Goal: Find specific page/section: Find specific page/section

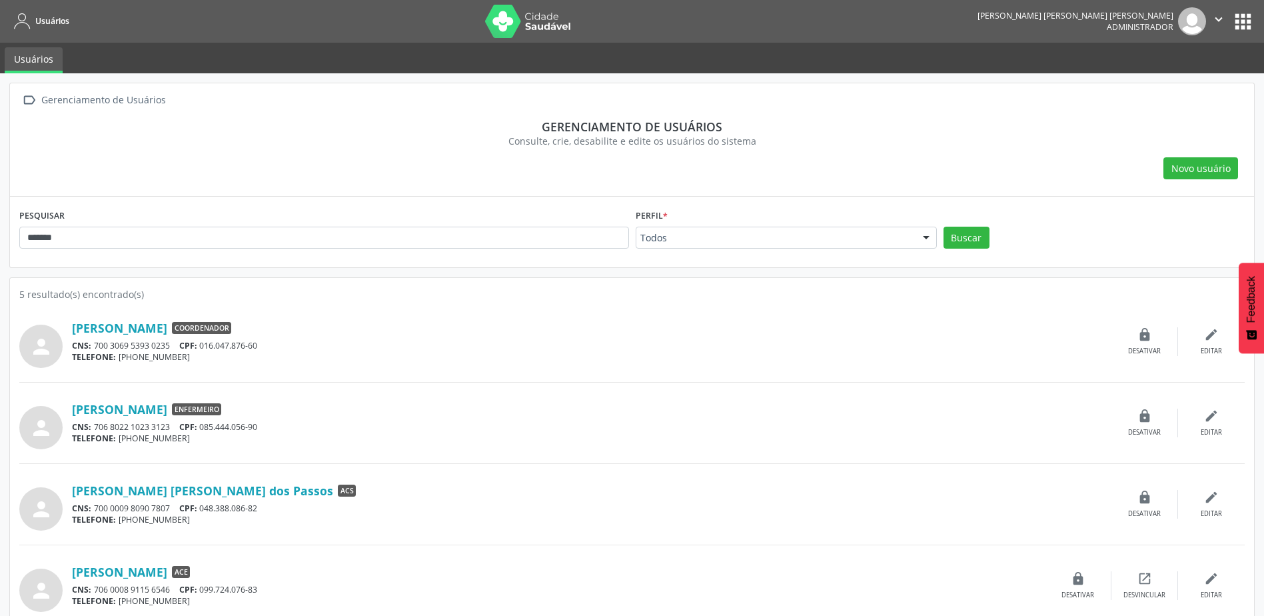
scroll to position [97, 0]
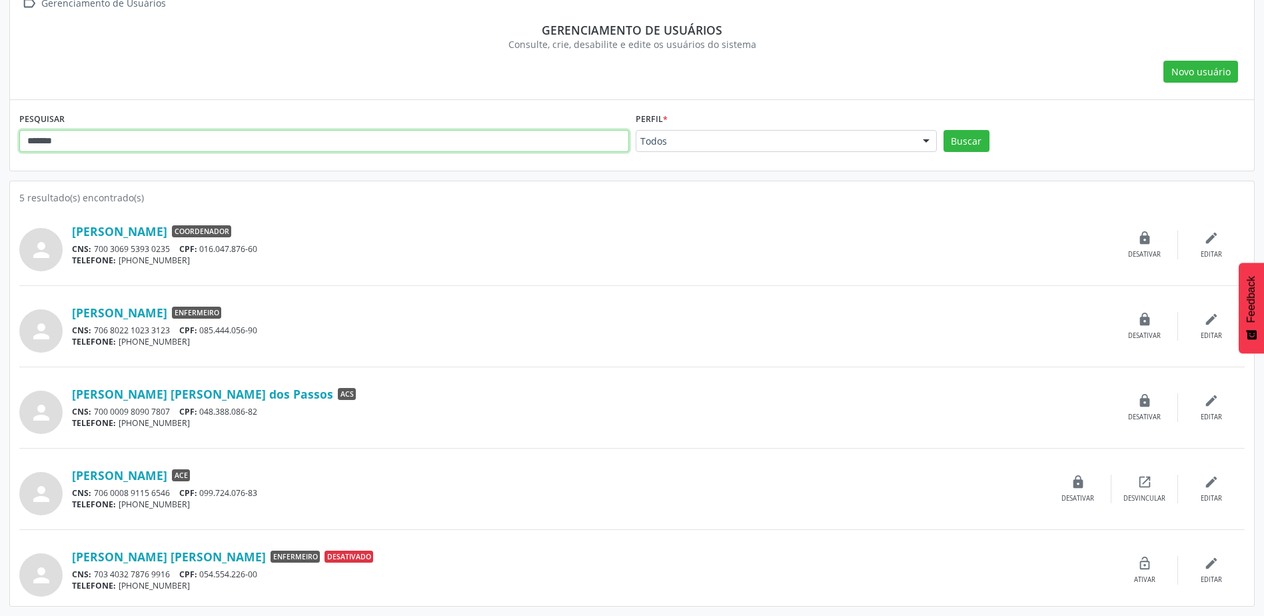
click at [249, 135] on input "*******" at bounding box center [324, 141] width 610 height 23
drag, startPoint x: 250, startPoint y: 137, endPoint x: -3, endPoint y: 132, distance: 252.6
click at [0, 132] on html "Usuários [PERSON_NAME] [PERSON_NAME] [PERSON_NAME] Administrador  Configuraçõe…" at bounding box center [632, 211] width 1264 height 616
paste input "**********"
click at [943, 130] on button "Buscar" at bounding box center [966, 141] width 46 height 23
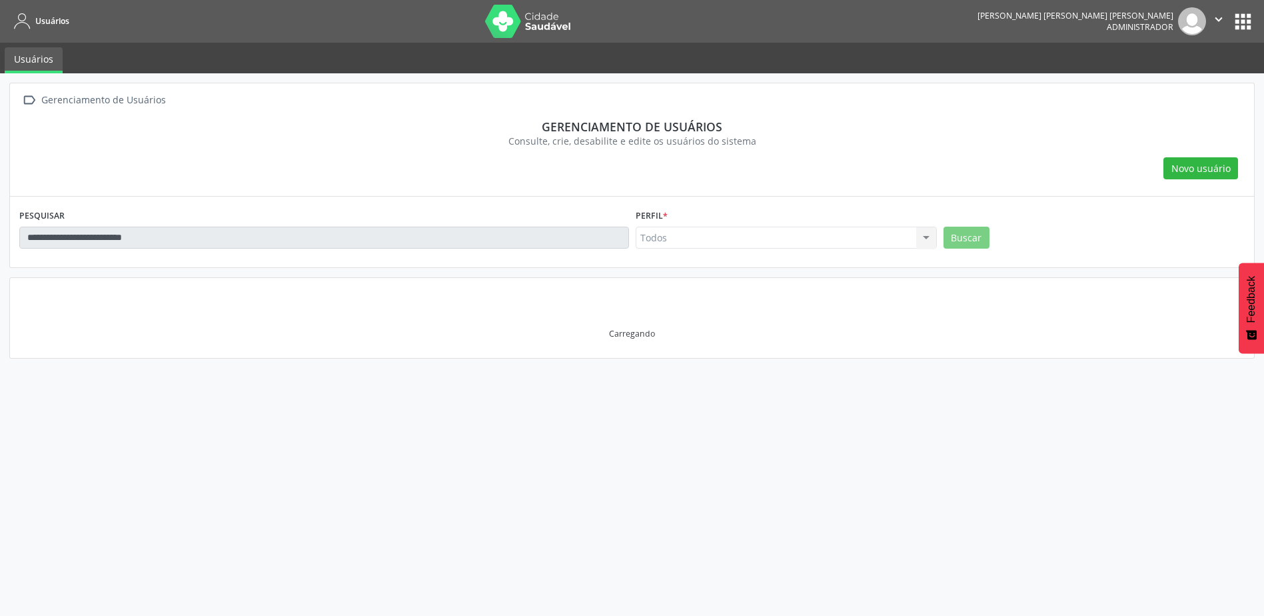
scroll to position [0, 0]
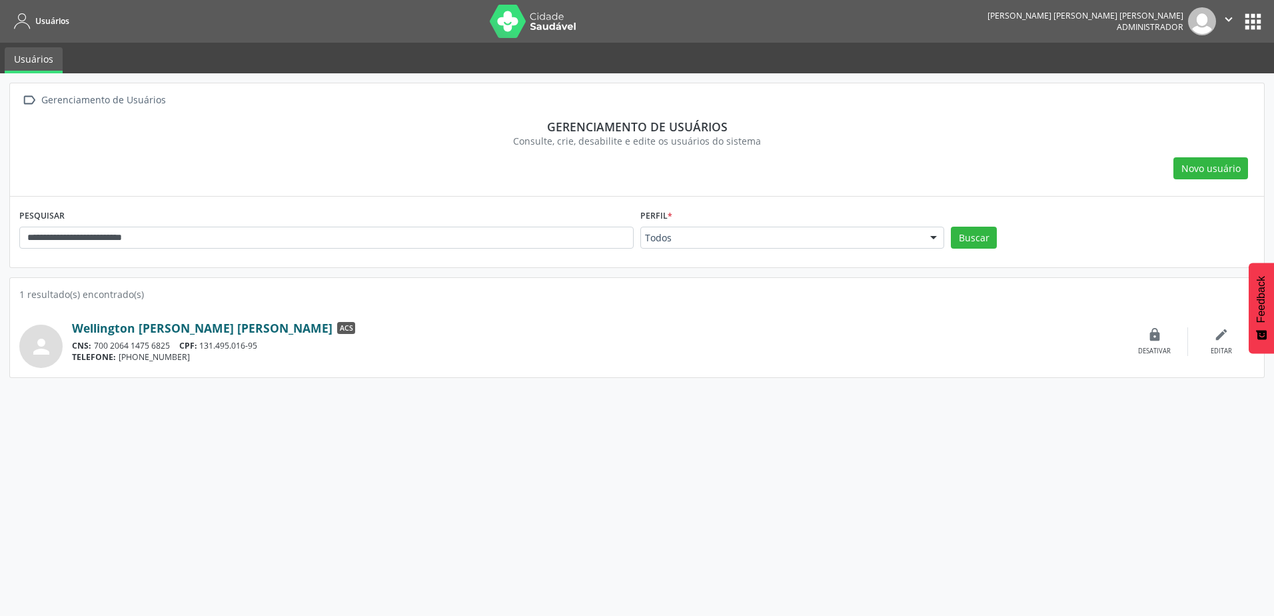
click at [167, 332] on link "Wellington [PERSON_NAME] [PERSON_NAME]" at bounding box center [202, 327] width 261 height 15
click at [109, 327] on link "Wellington [PERSON_NAME] [PERSON_NAME]" at bounding box center [202, 327] width 261 height 15
click at [223, 328] on link "Wellington [PERSON_NAME] [PERSON_NAME]" at bounding box center [202, 327] width 261 height 15
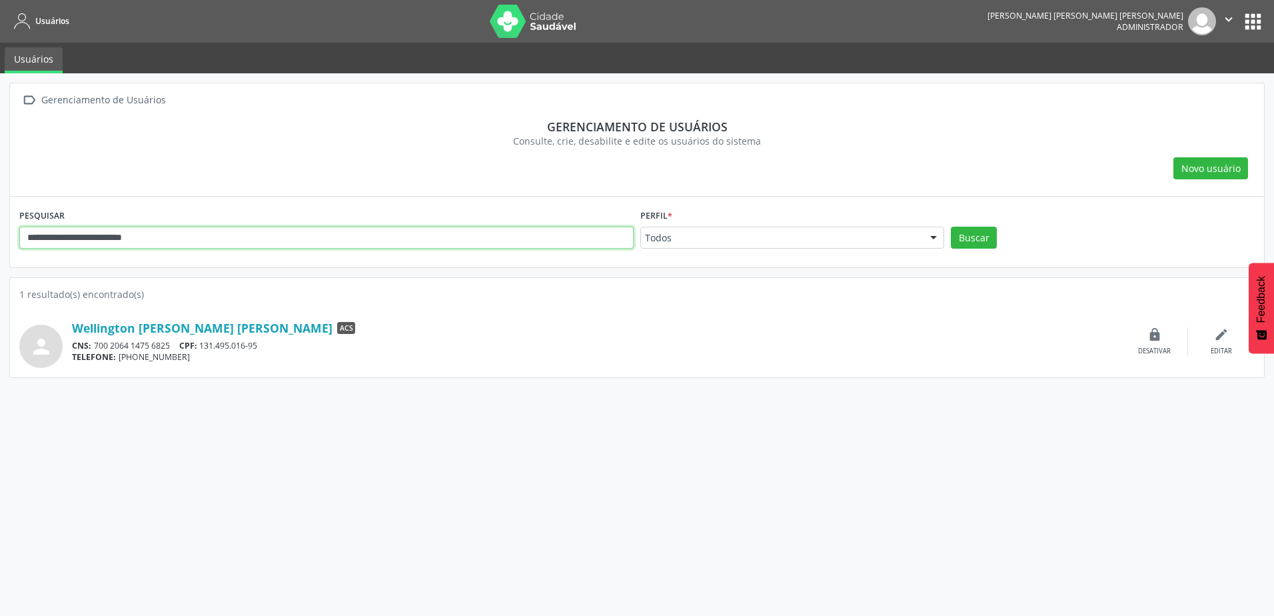
drag, startPoint x: 276, startPoint y: 229, endPoint x: -3, endPoint y: 256, distance: 279.8
click at [0, 256] on html "**********" at bounding box center [637, 308] width 1274 height 616
paste input "text"
type input "*******"
click at [951, 227] on button "Buscar" at bounding box center [974, 238] width 46 height 23
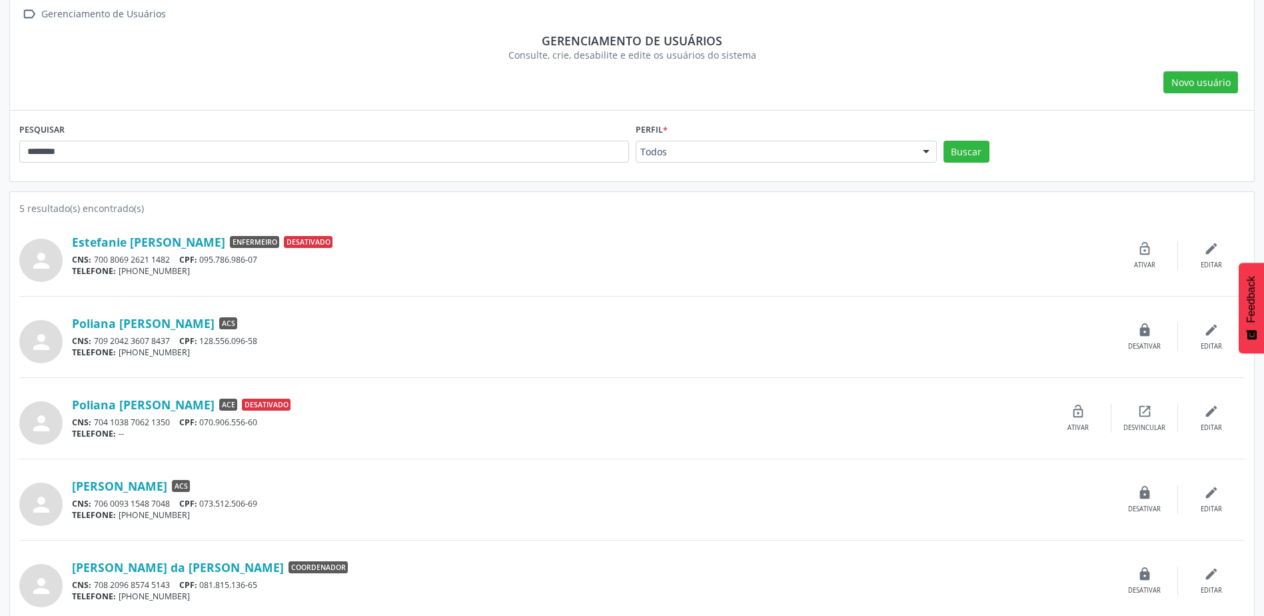
scroll to position [97, 0]
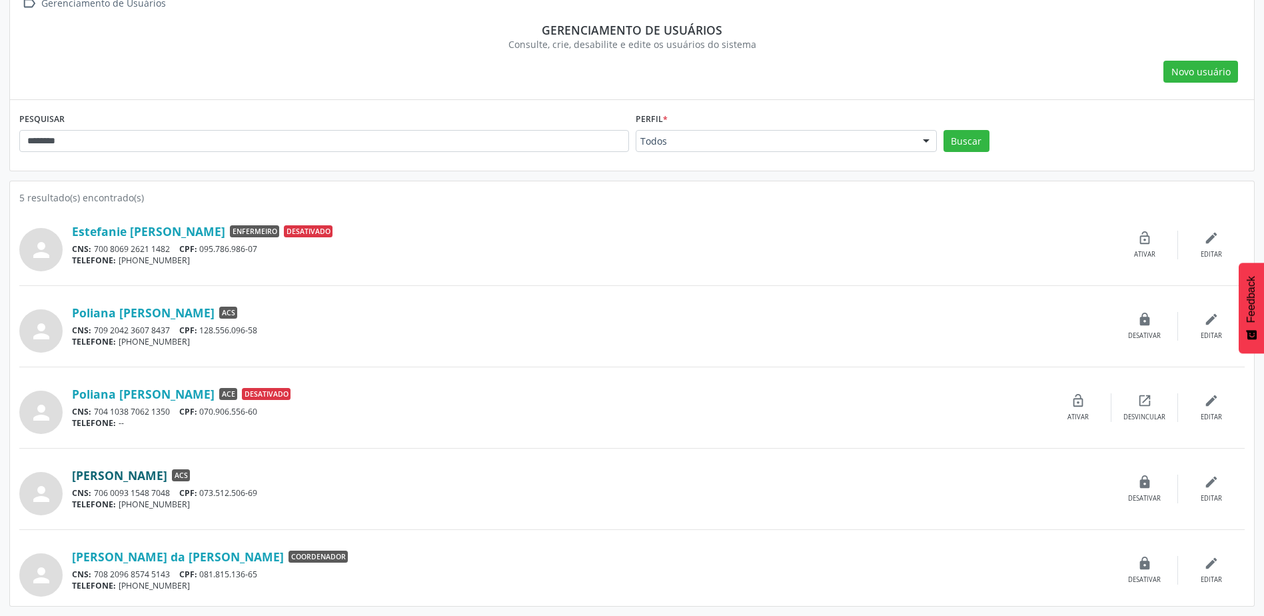
click at [155, 479] on link "[PERSON_NAME]" at bounding box center [119, 475] width 95 height 15
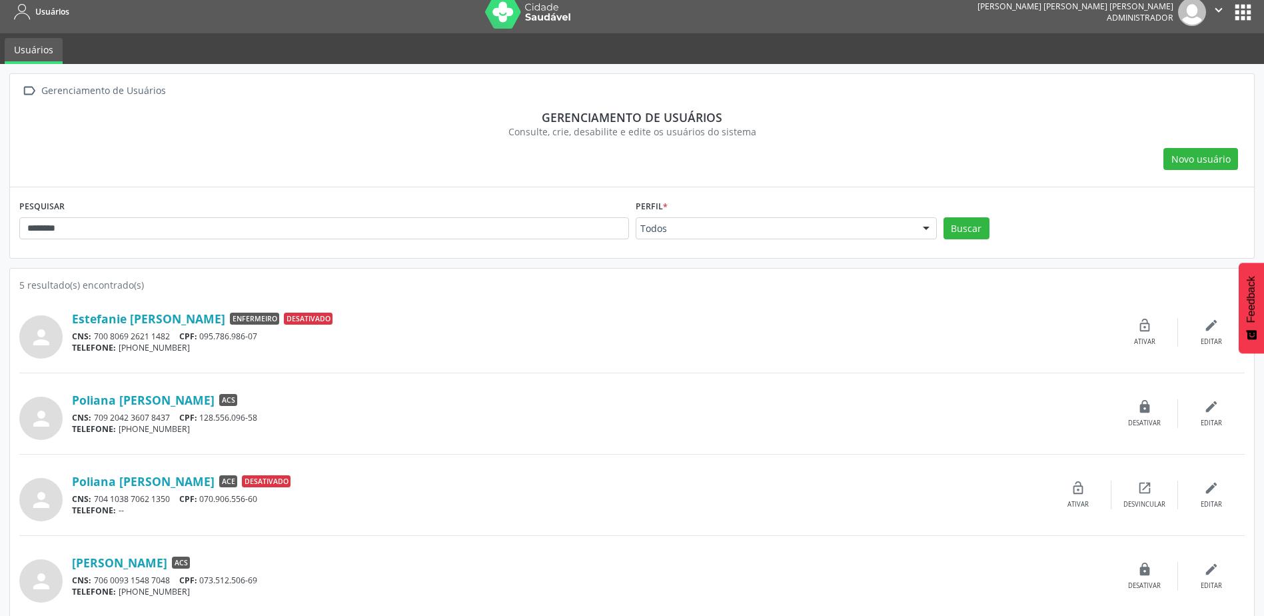
scroll to position [0, 0]
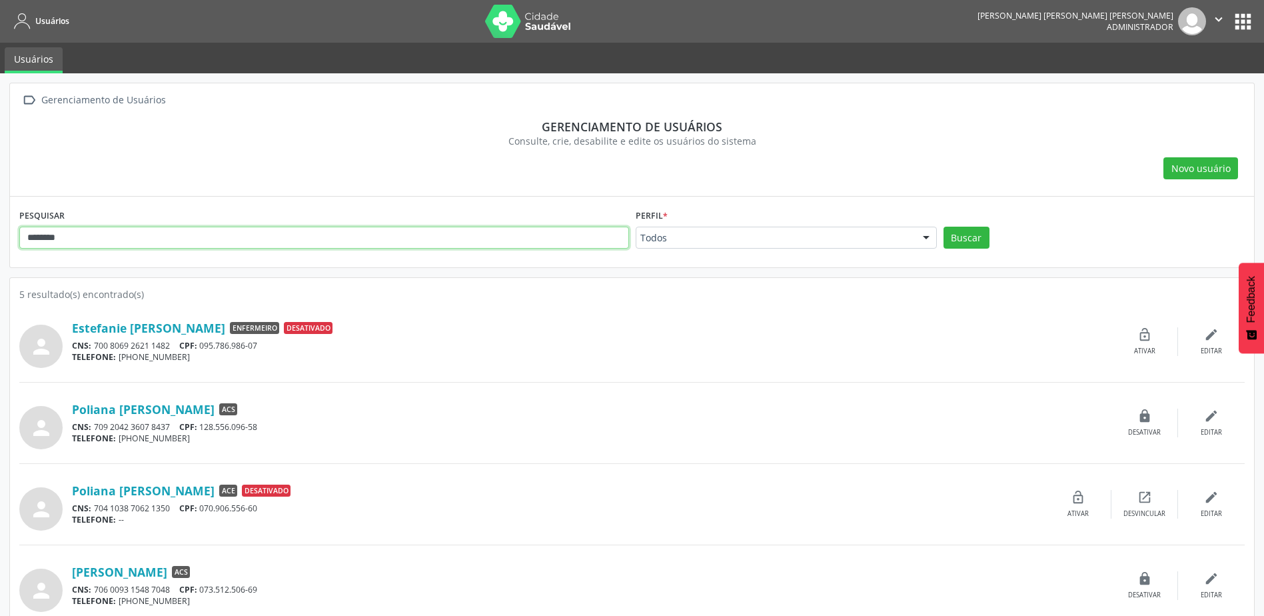
drag, startPoint x: 307, startPoint y: 243, endPoint x: -3, endPoint y: 228, distance: 310.2
click at [0, 228] on html "Usuários [PERSON_NAME] [PERSON_NAME] [PERSON_NAME] Administrador  Configuraçõe…" at bounding box center [632, 308] width 1264 height 616
click at [309, 227] on input "text" at bounding box center [324, 238] width 610 height 23
click at [317, 163] on div "Novo usuário" at bounding box center [631, 168] width 1225 height 23
